Goal: Answer question/provide support: Share knowledge or assist other users

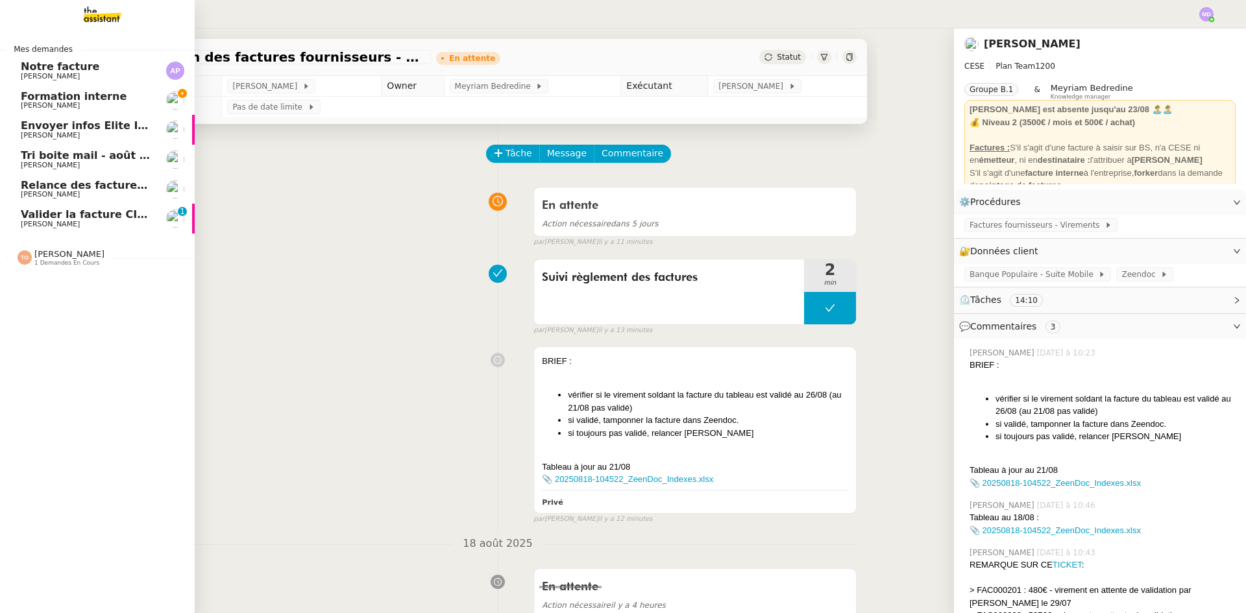
click at [97, 74] on span "[PERSON_NAME]" at bounding box center [86, 77] width 131 height 8
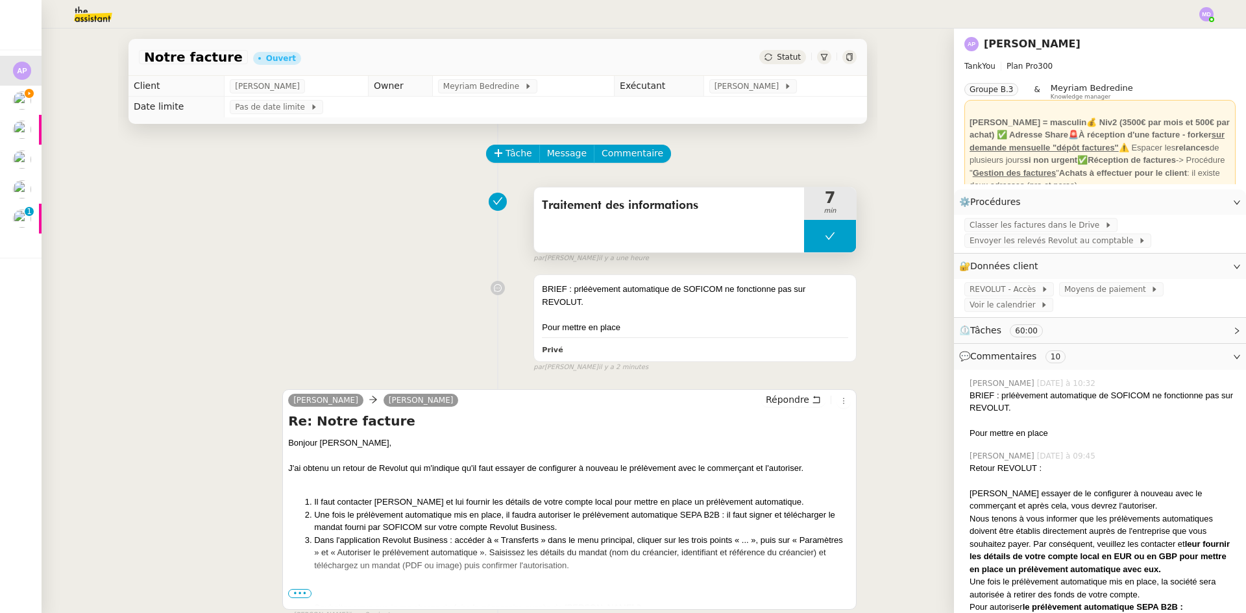
click at [812, 240] on button at bounding box center [830, 236] width 52 height 32
click at [812, 240] on icon at bounding box center [817, 236] width 10 height 10
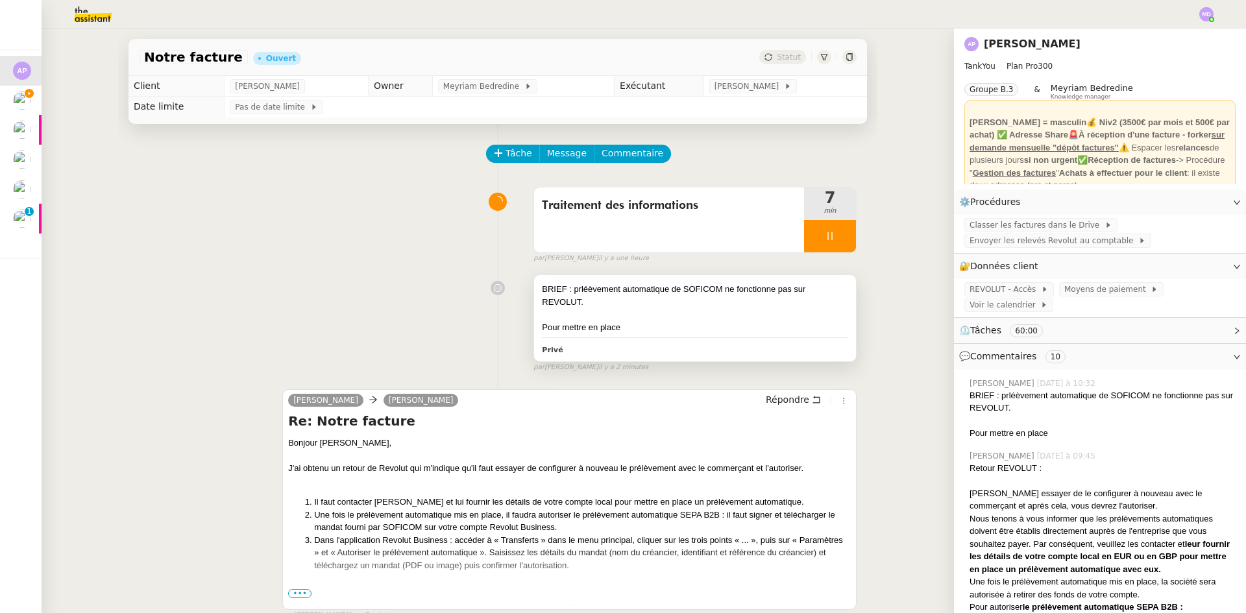
click at [716, 298] on div "BRIEF : prléèvement automatique de SOFICOM ne fonctionne pas sur REVOLUT." at bounding box center [695, 295] width 306 height 25
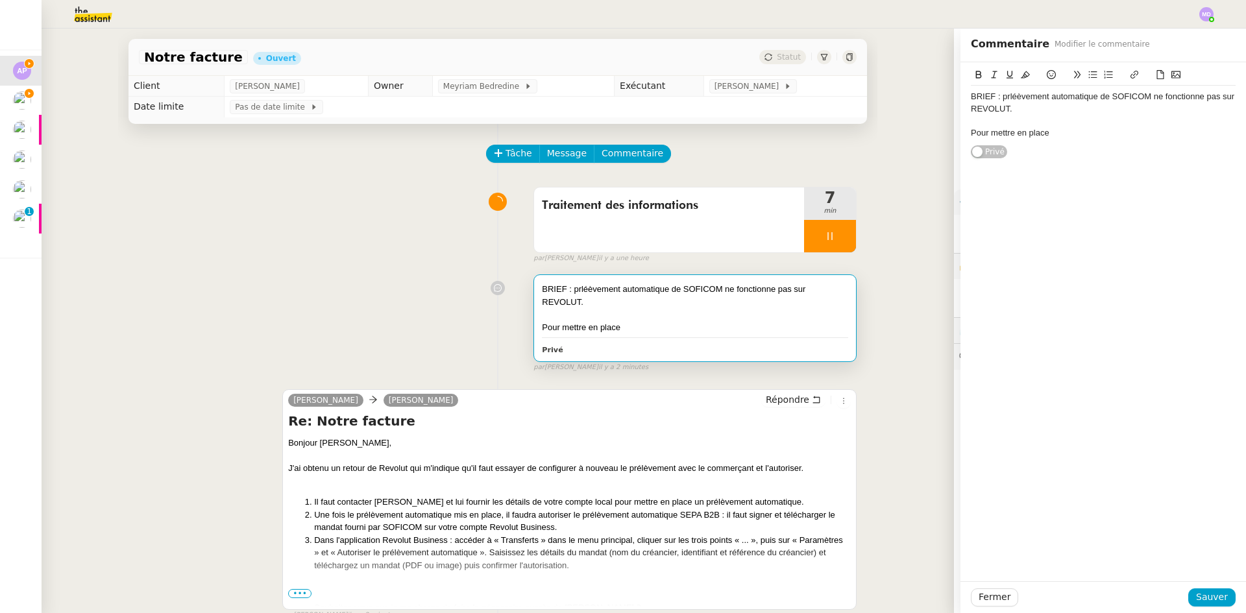
click at [1000, 96] on div "BRIEF : prléèvement automatique de SOFICOM ne fonctionne pas sur REVOLUT." at bounding box center [1103, 103] width 265 height 24
click at [1054, 131] on div "Pour mettre en place" at bounding box center [1103, 133] width 265 height 12
drag, startPoint x: 1038, startPoint y: 134, endPoint x: 948, endPoint y: 130, distance: 90.3
click at [948, 130] on app-ticket "Notre facture Ouvert Statut Client [PERSON_NAME] Owner Meyriam Bedredine Exécut…" at bounding box center [644, 321] width 1204 height 585
click at [1196, 130] on div "Il faut réessayer de mettre en place le prélèvement automatique" at bounding box center [1103, 133] width 265 height 12
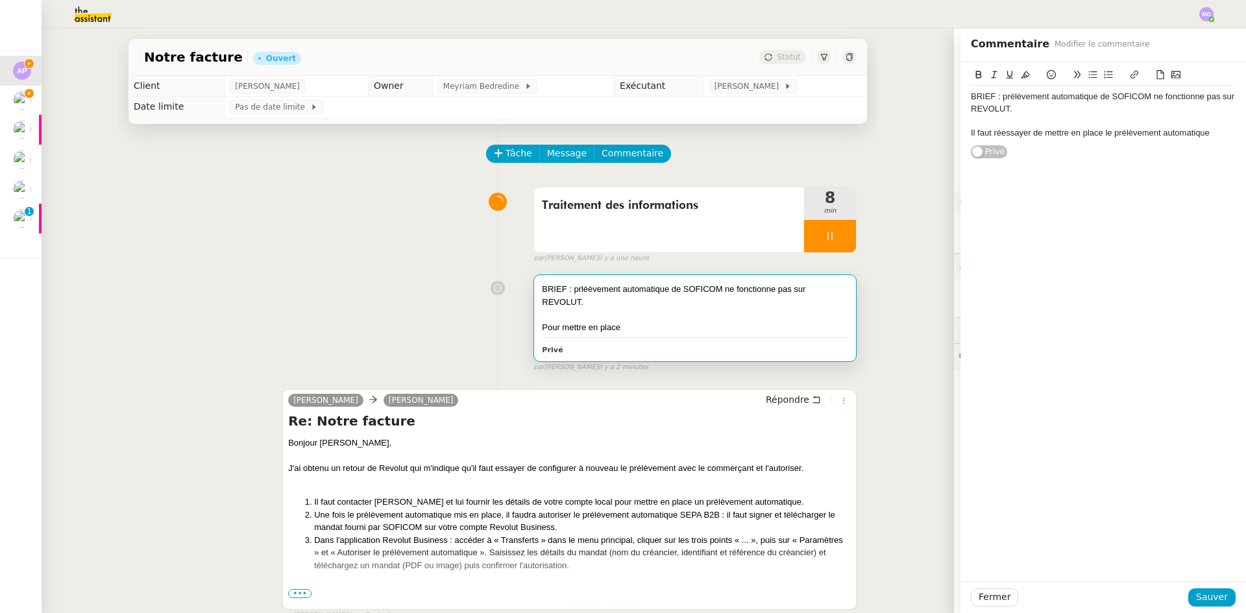
drag, startPoint x: 1198, startPoint y: 131, endPoint x: 1206, endPoint y: 134, distance: 8.4
click at [1205, 133] on div "Il faut réessayer de mettre en place le prélèvement automatique" at bounding box center [1103, 133] width 265 height 12
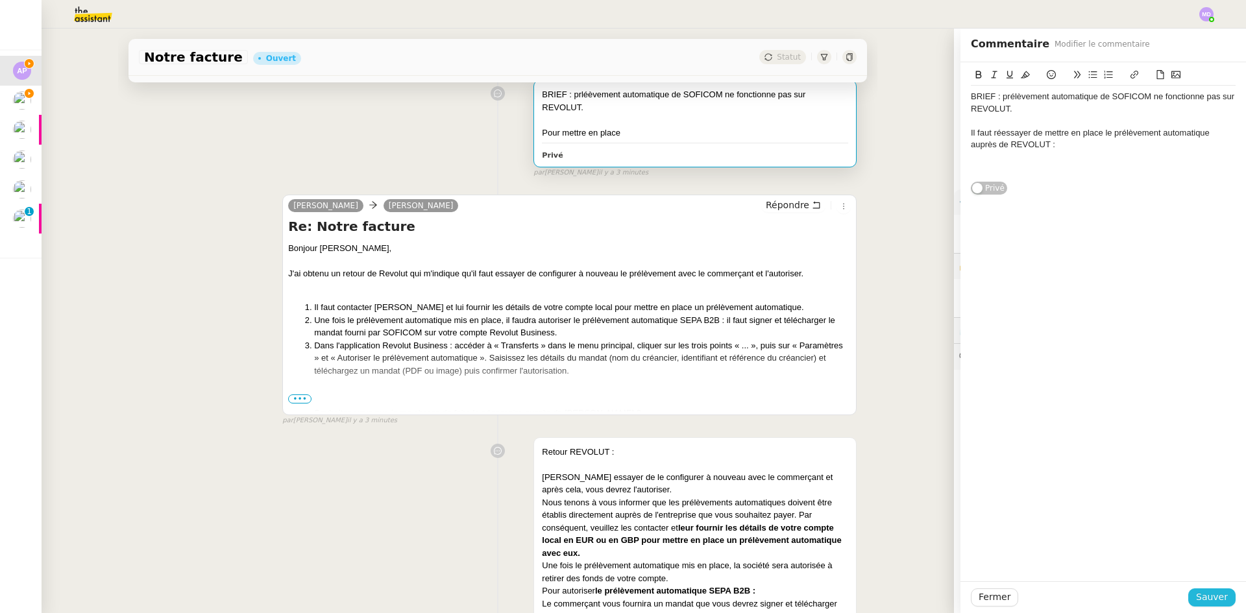
drag, startPoint x: 1203, startPoint y: 598, endPoint x: 1012, endPoint y: 551, distance: 196.5
click at [1190, 595] on button "Sauver" at bounding box center [1211, 597] width 47 height 18
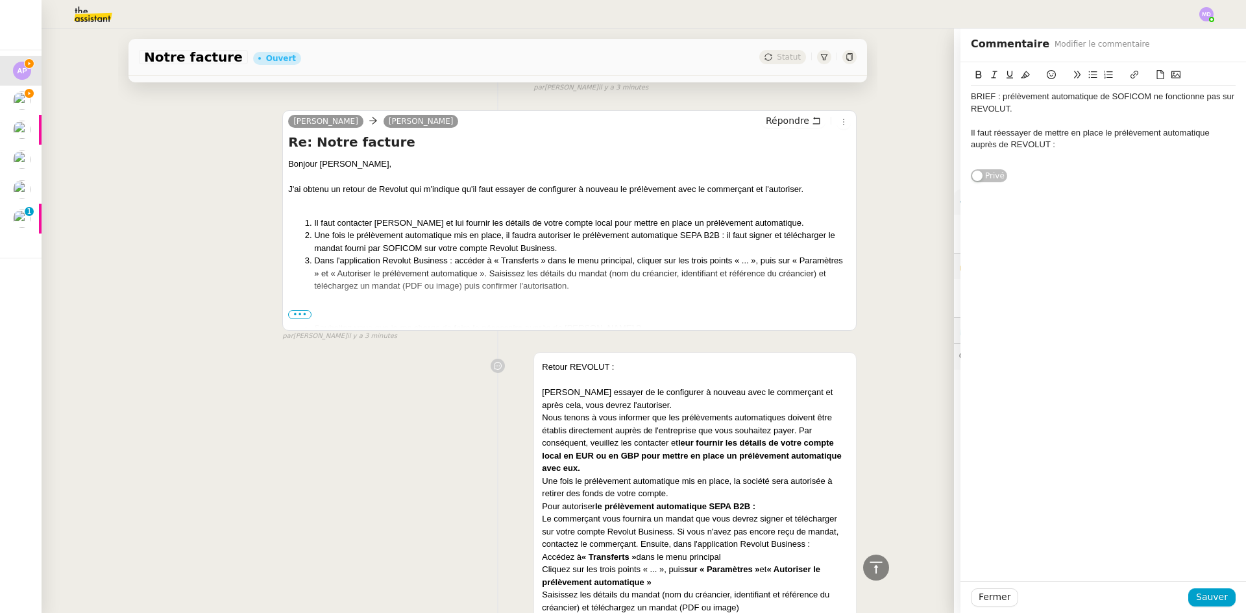
scroll to position [389, 0]
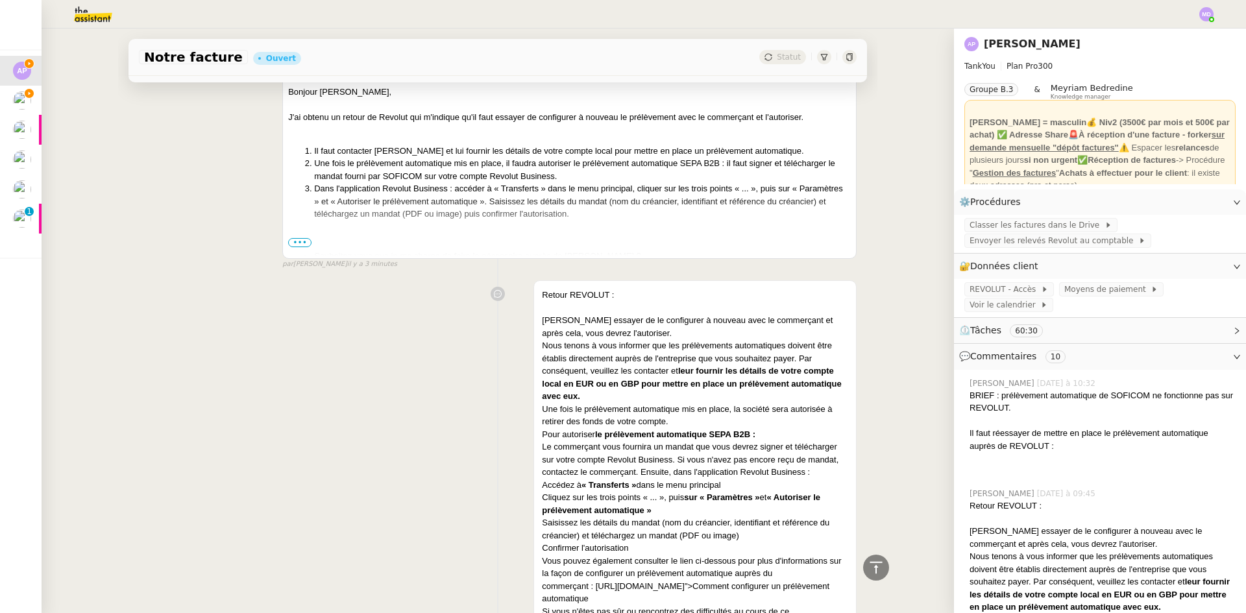
click at [289, 245] on span "•••" at bounding box center [299, 242] width 23 height 9
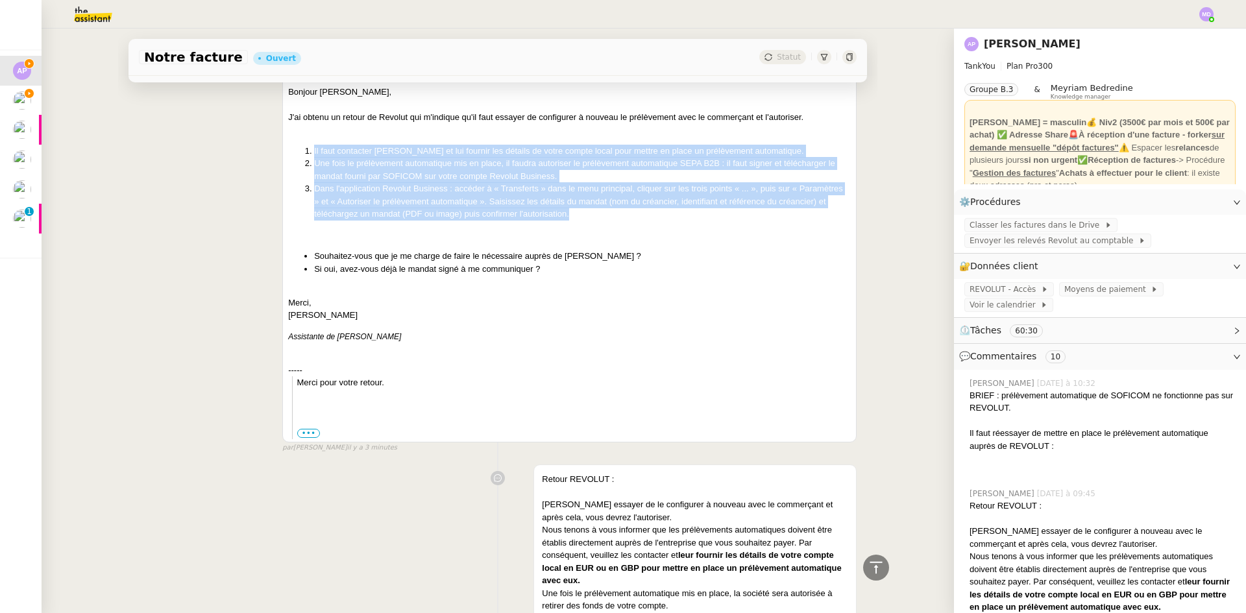
drag, startPoint x: 503, startPoint y: 198, endPoint x: 307, endPoint y: 148, distance: 202.8
click at [307, 148] on ol "Il faut contacter [PERSON_NAME] et lui fournir les détails de votre compte loca…" at bounding box center [569, 183] width 563 height 76
copy ol "Il faut contacter [PERSON_NAME] et lui fournir les détails de votre compte loca…"
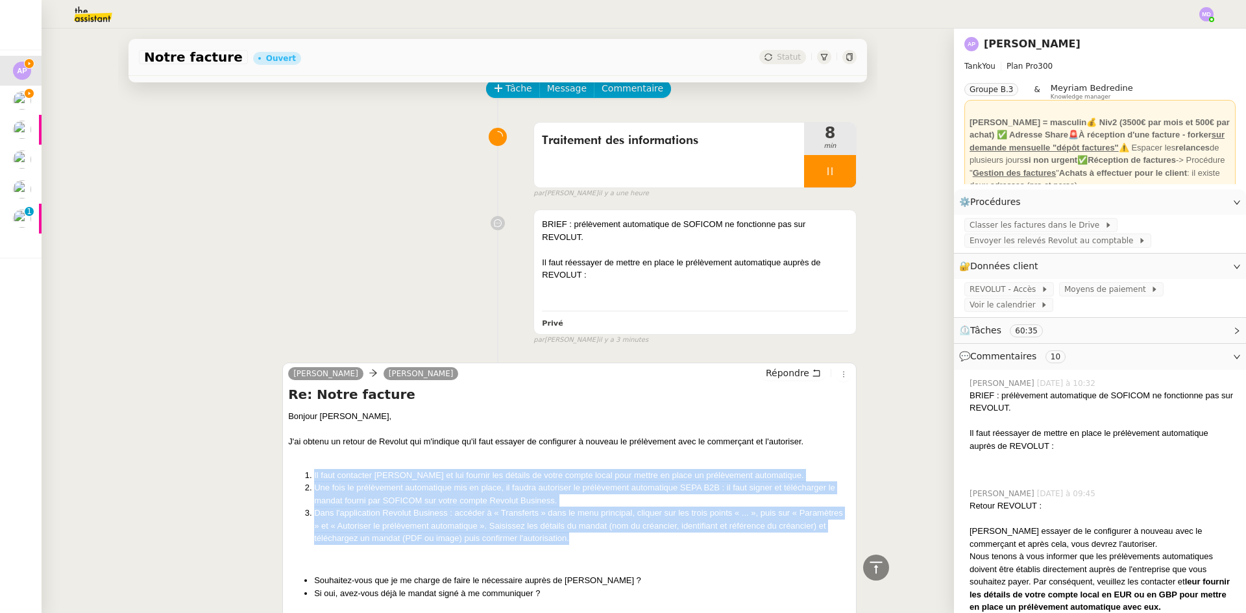
scroll to position [0, 0]
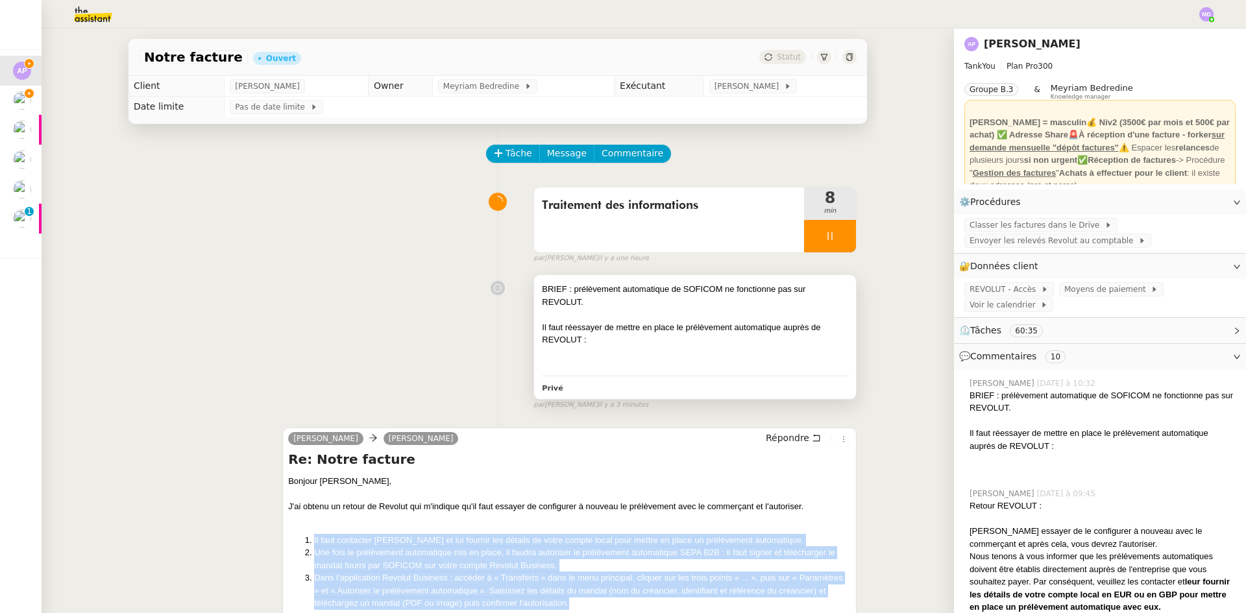
click at [644, 297] on div "BRIEF : prélèvement automatique de SOFICOM ne fonctionne pas sur REVOLUT." at bounding box center [695, 295] width 306 height 25
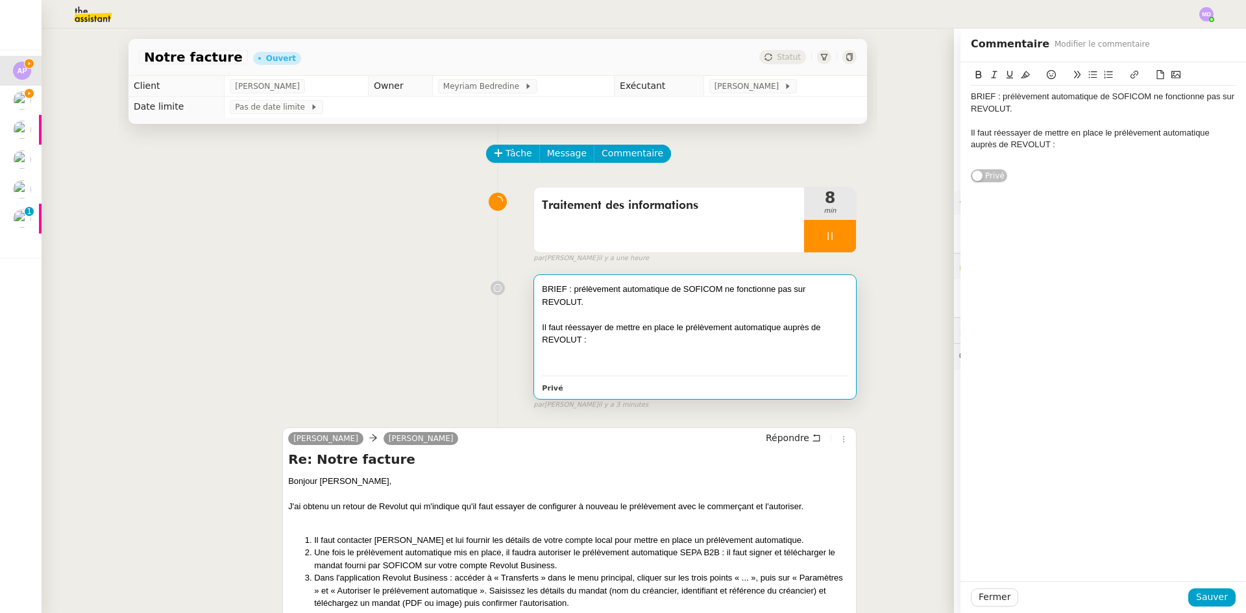
click at [1034, 156] on div at bounding box center [1103, 157] width 265 height 12
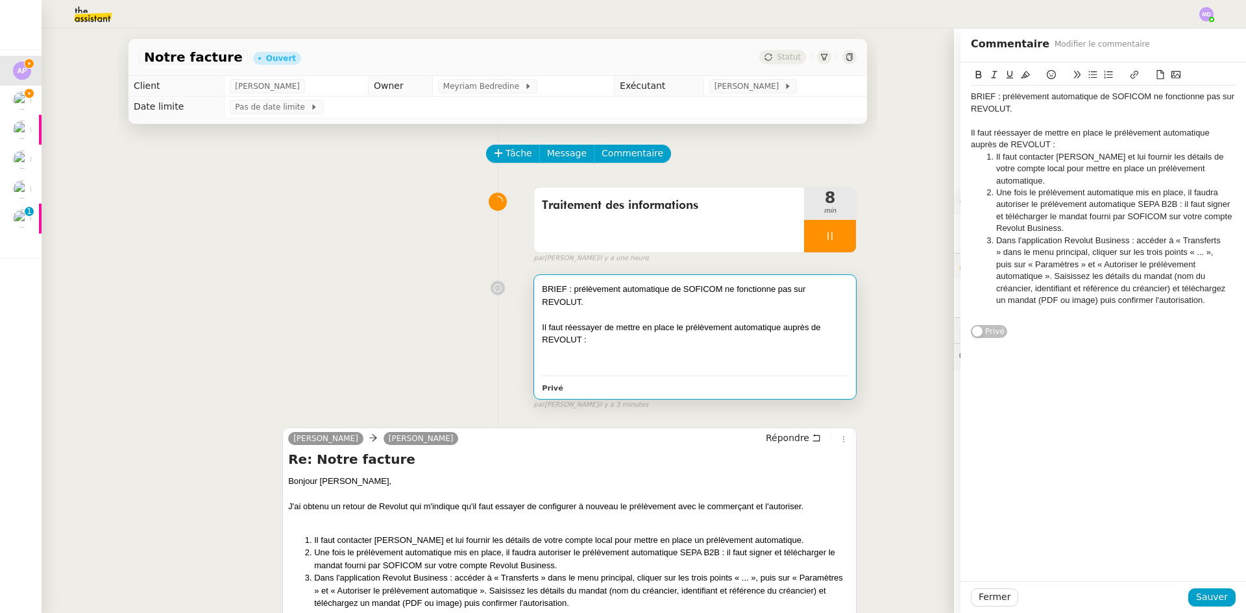
click at [1058, 147] on div "Il faut réessayer de mettre en place le prélèvement automatique auprès de REVOL…" at bounding box center [1103, 139] width 265 height 24
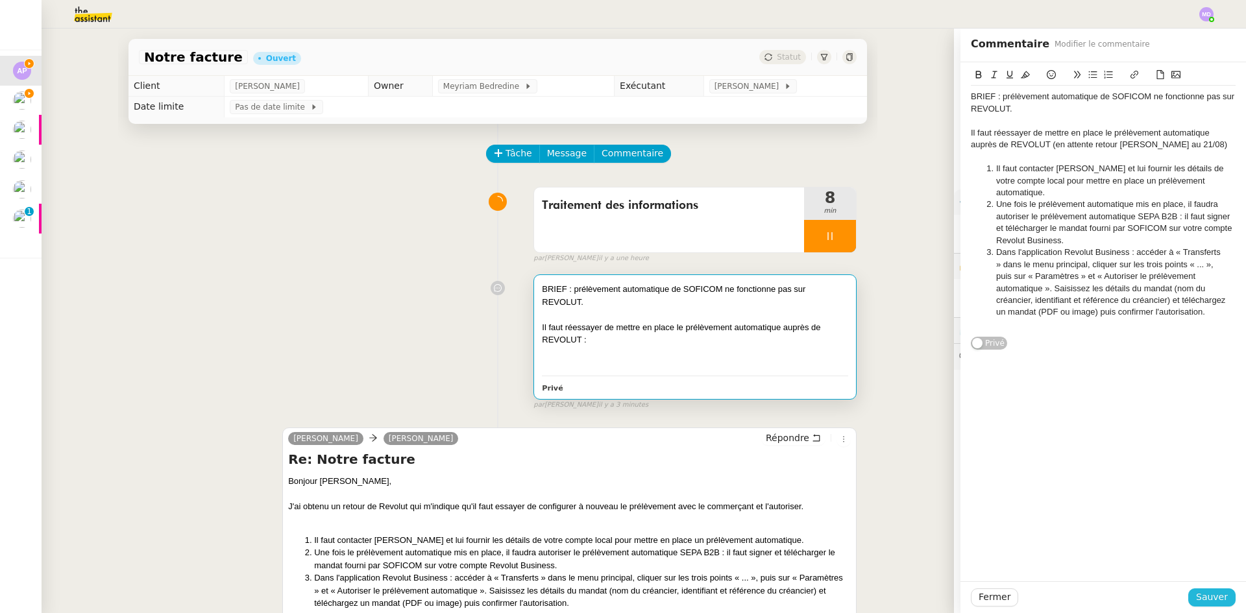
drag, startPoint x: 1195, startPoint y: 595, endPoint x: 1037, endPoint y: 442, distance: 220.2
click at [1196, 592] on span "Sauver" at bounding box center [1212, 597] width 32 height 15
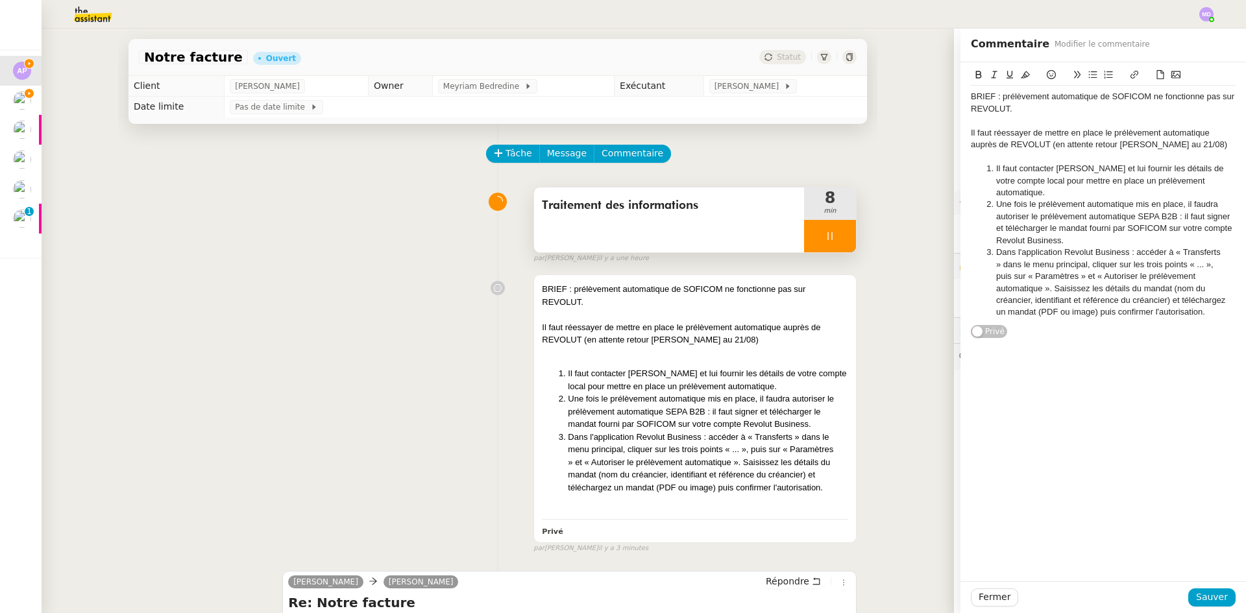
click at [842, 250] on div at bounding box center [830, 236] width 52 height 32
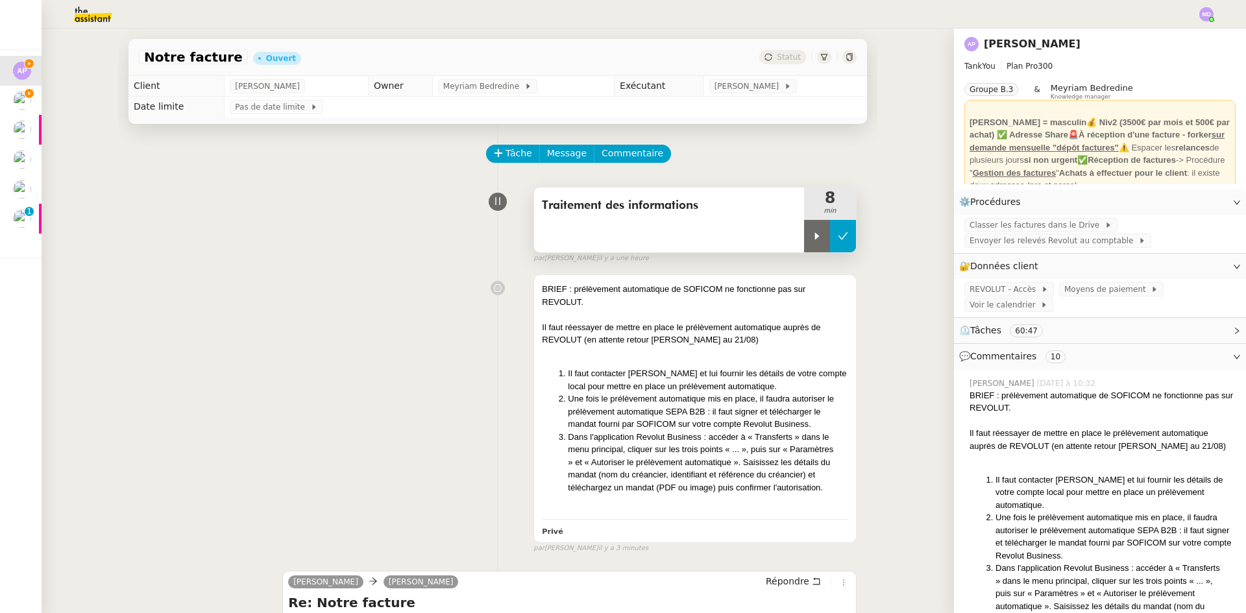
click at [839, 246] on button at bounding box center [843, 236] width 26 height 32
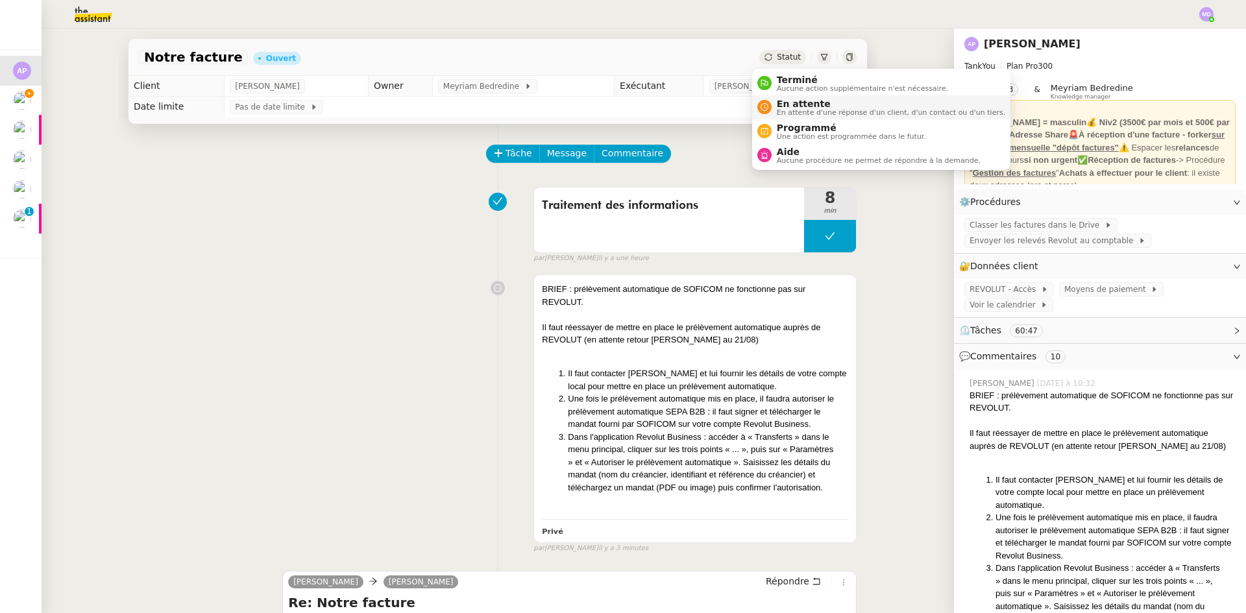
click at [781, 101] on span "En attente" at bounding box center [891, 104] width 228 height 10
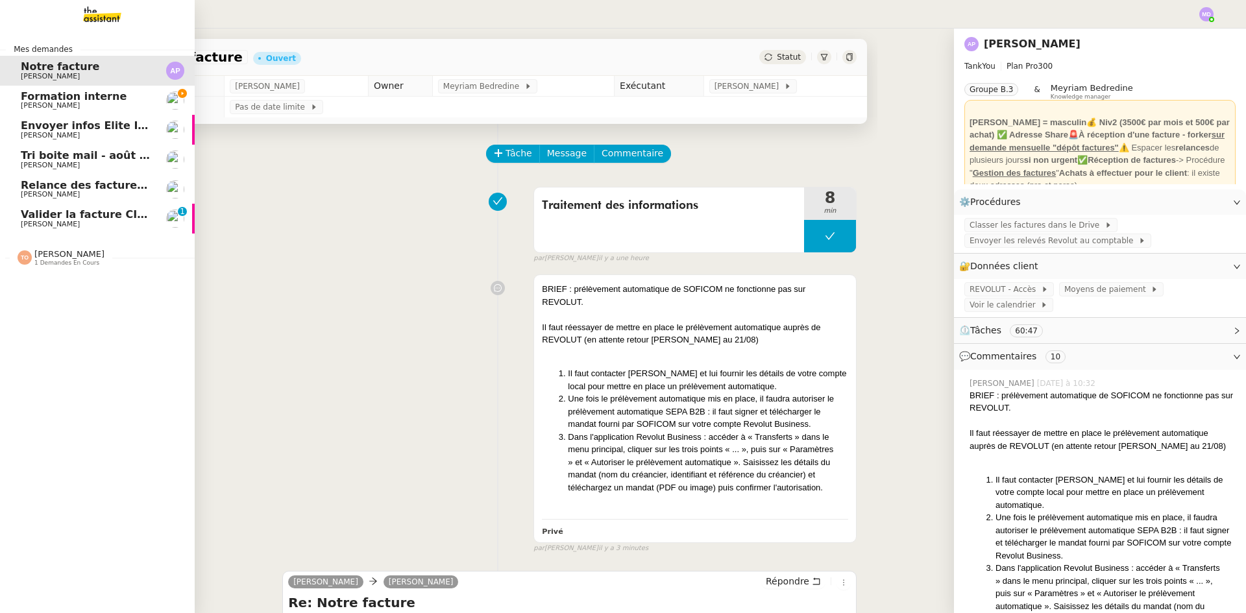
click at [32, 92] on span "Formation interne" at bounding box center [74, 96] width 106 height 12
